Goal: Task Accomplishment & Management: Use online tool/utility

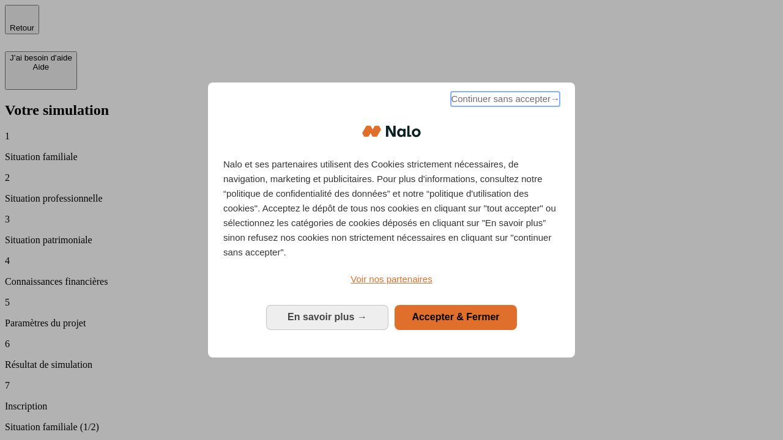
click at [504, 101] on span "Continuer sans accepter →" at bounding box center [505, 99] width 109 height 15
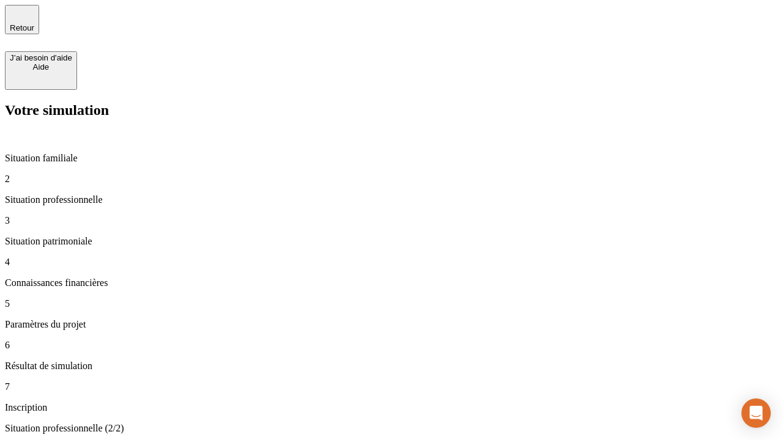
type input "30 000"
type input "1 000"
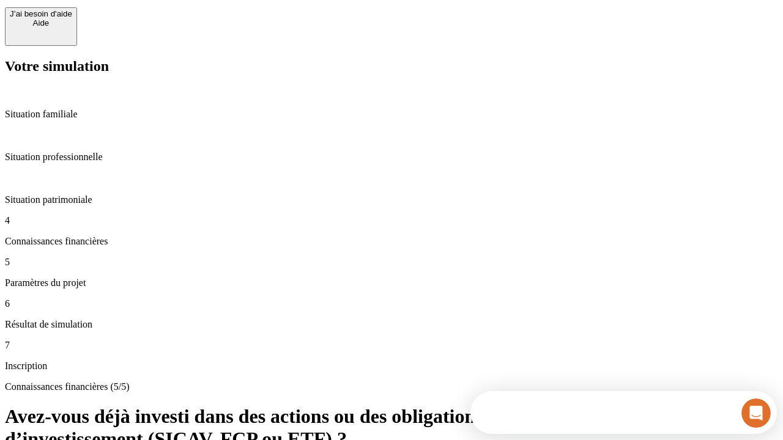
scroll to position [89, 0]
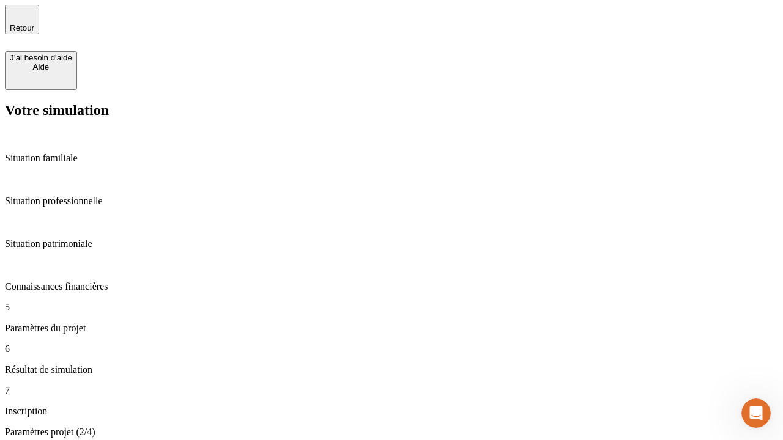
type input "65"
type input "5 000"
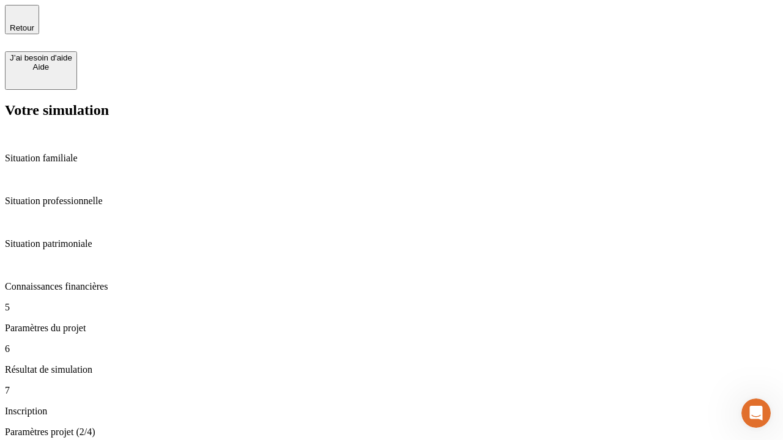
type input "640"
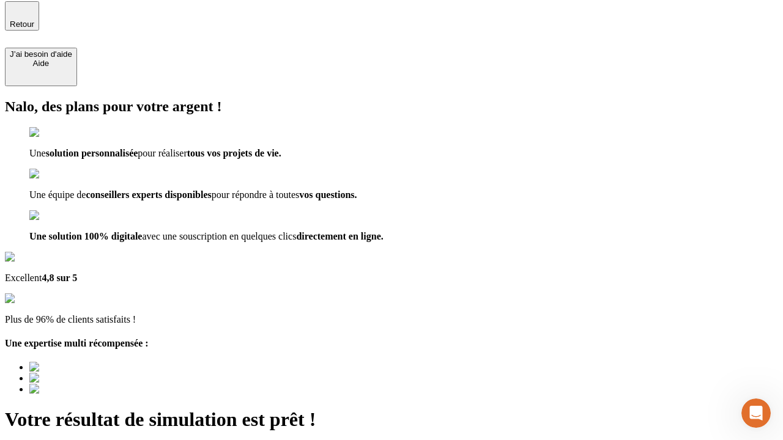
type input "[EMAIL_ADDRESS][DOMAIN_NAME]"
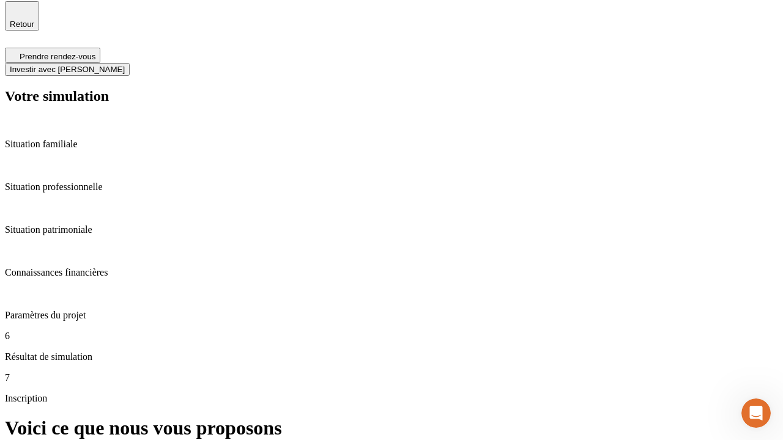
click at [125, 65] on span "Investir avec [PERSON_NAME]" at bounding box center [67, 69] width 115 height 9
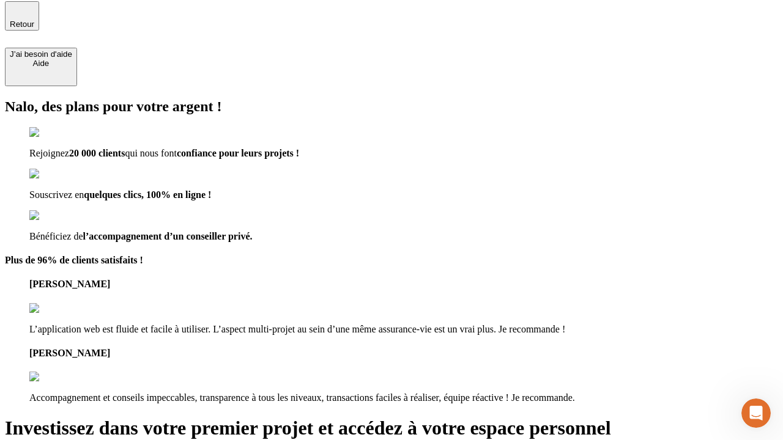
scroll to position [2, 0]
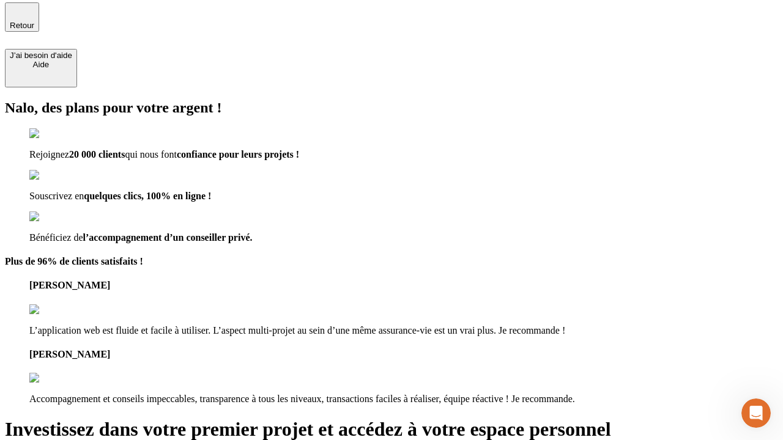
type input "[EMAIL_ADDRESS][DOMAIN_NAME]"
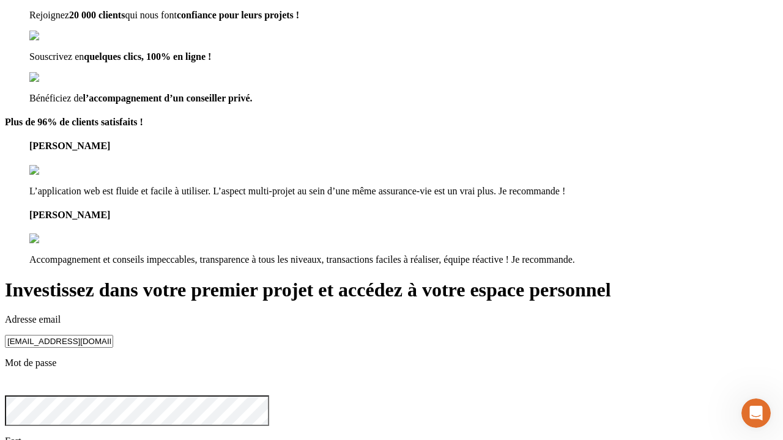
scroll to position [13, 0]
